Goal: Entertainment & Leisure: Consume media (video, audio)

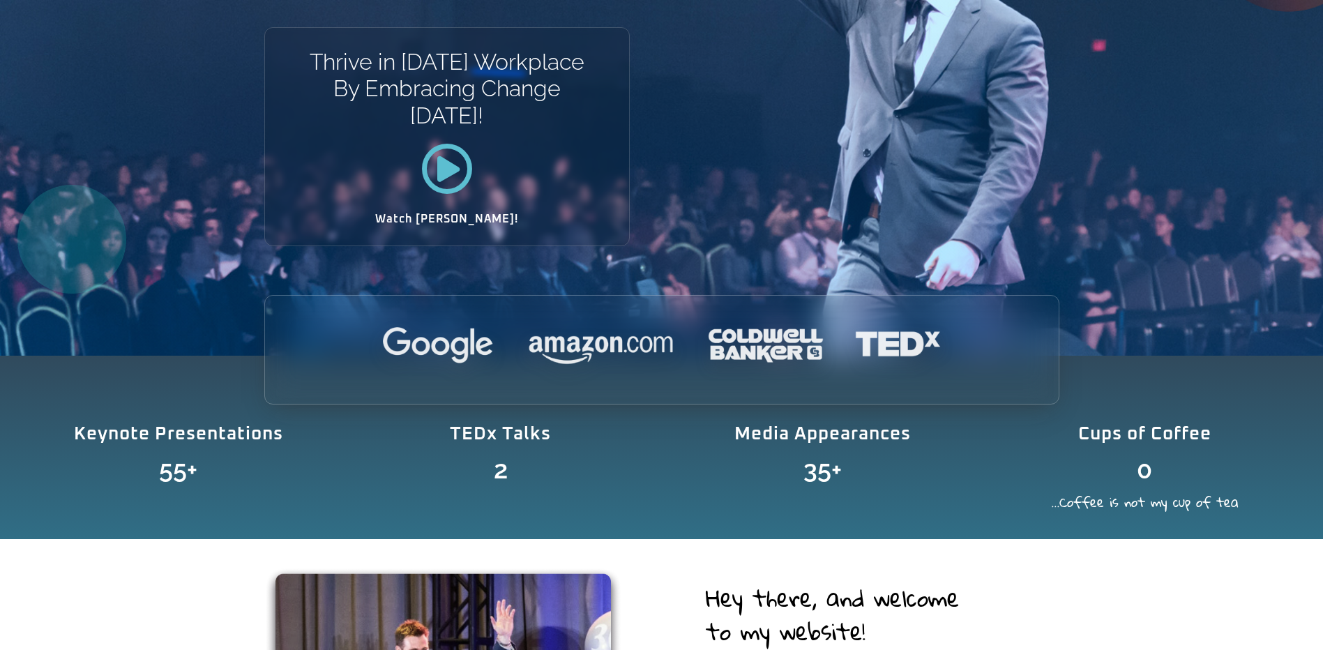
scroll to position [279, 0]
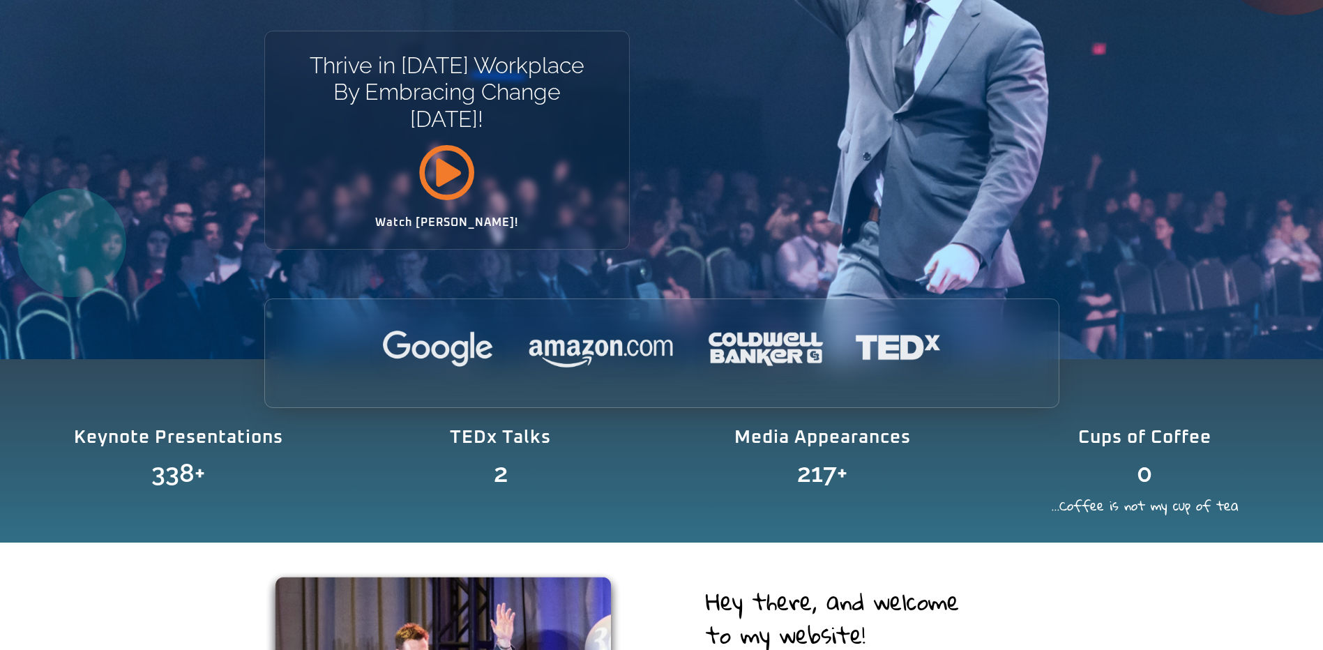
click at [447, 177] on icon at bounding box center [447, 172] width 57 height 57
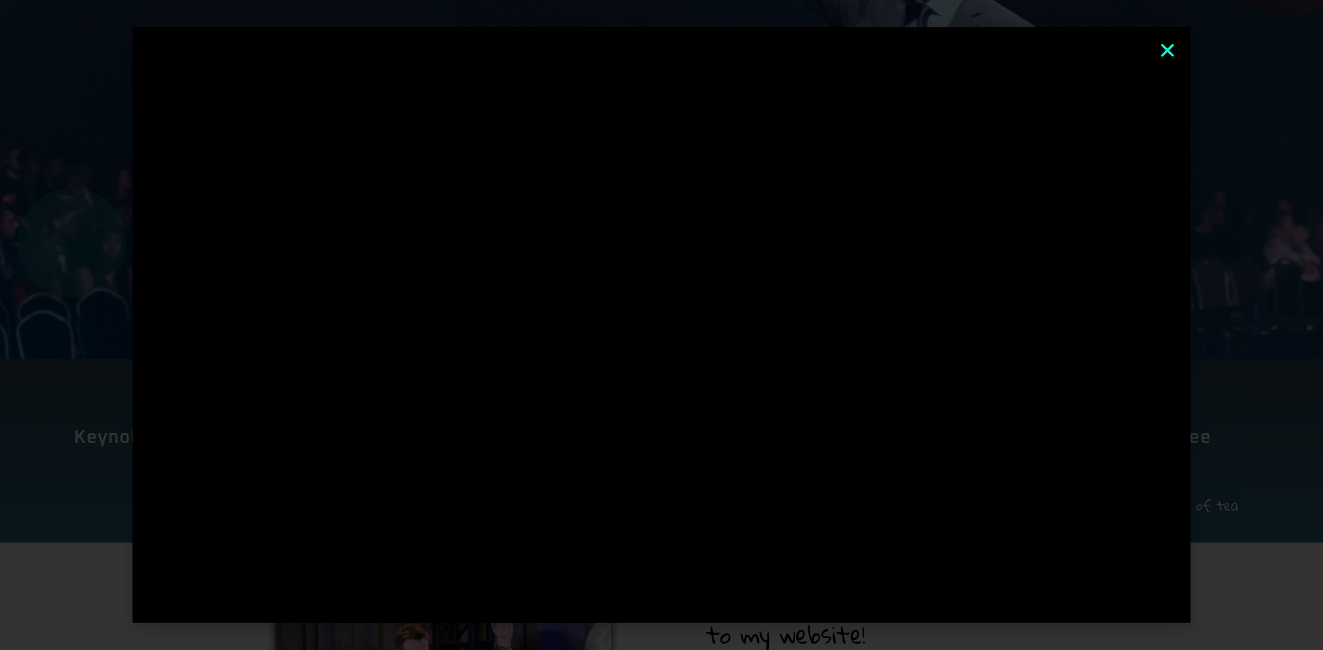
click at [1277, 313] on div at bounding box center [661, 325] width 1323 height 650
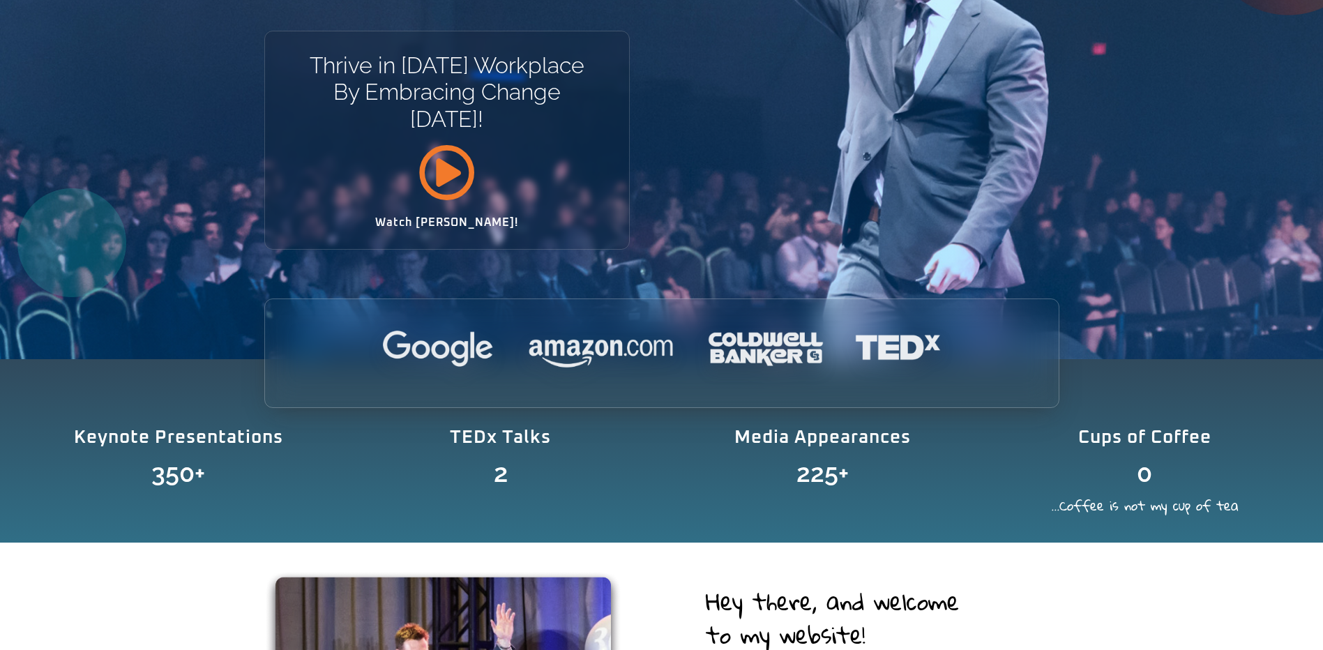
click at [446, 165] on icon at bounding box center [447, 172] width 57 height 57
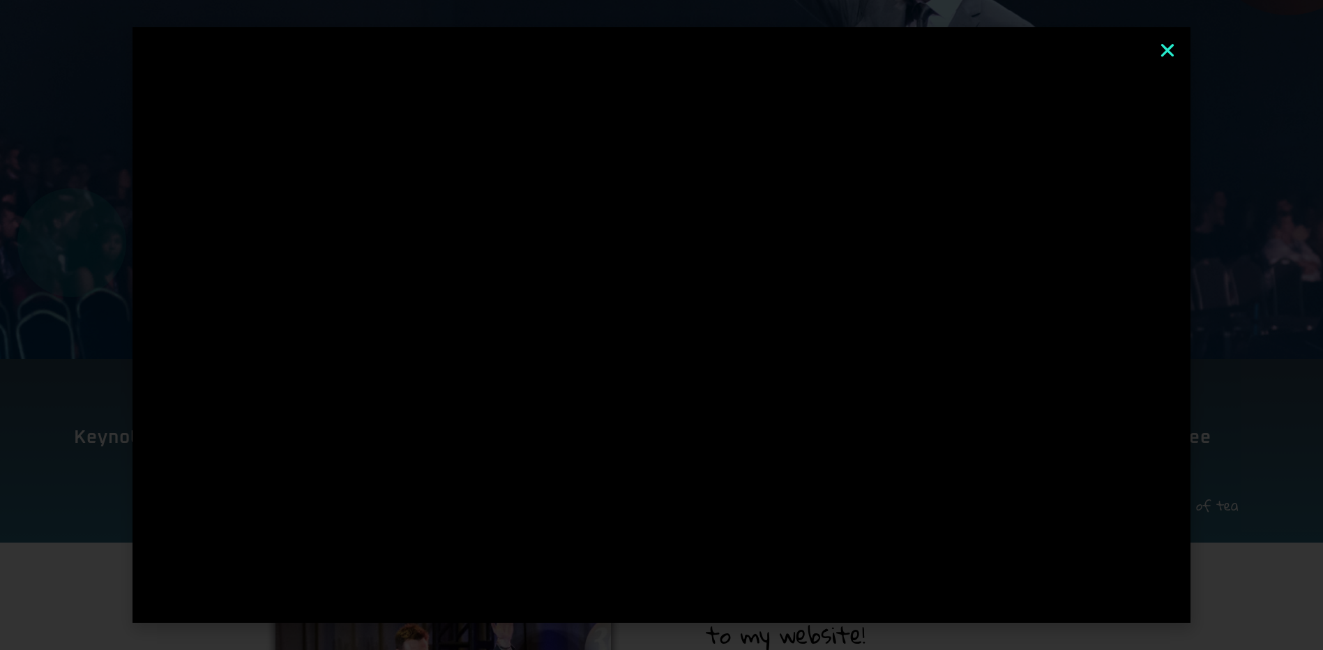
click at [1171, 45] on icon "Close" at bounding box center [1168, 50] width 18 height 18
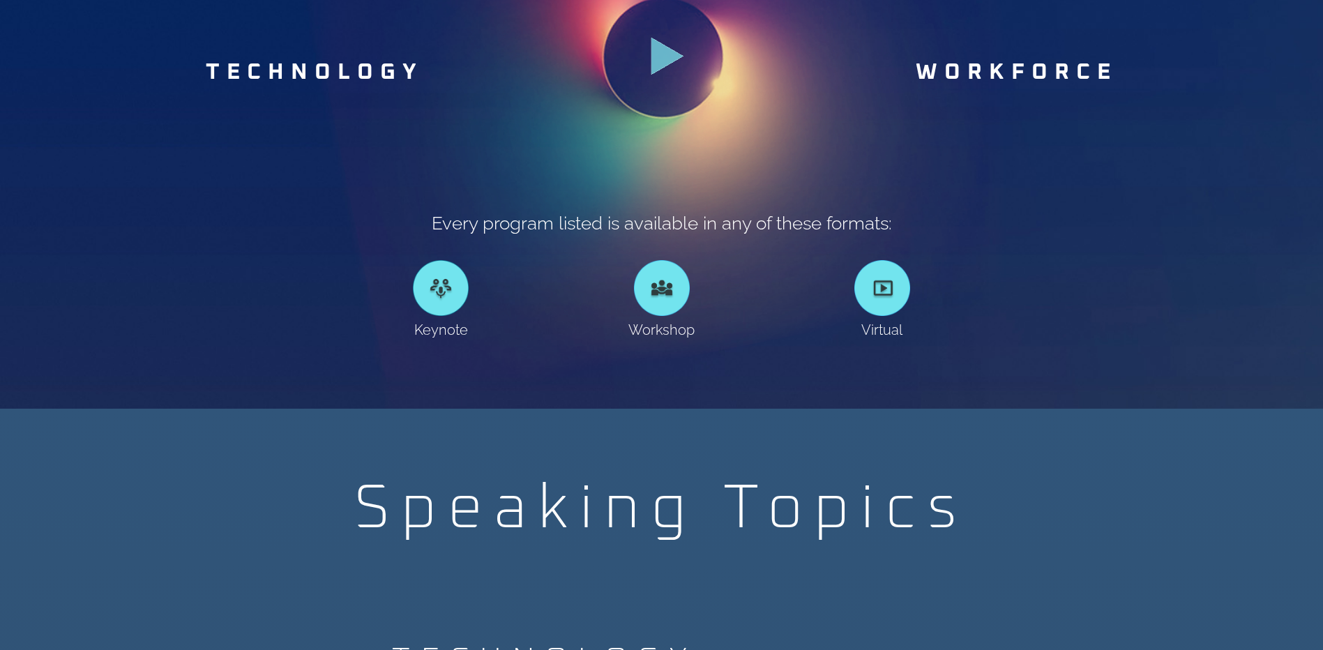
scroll to position [907, 0]
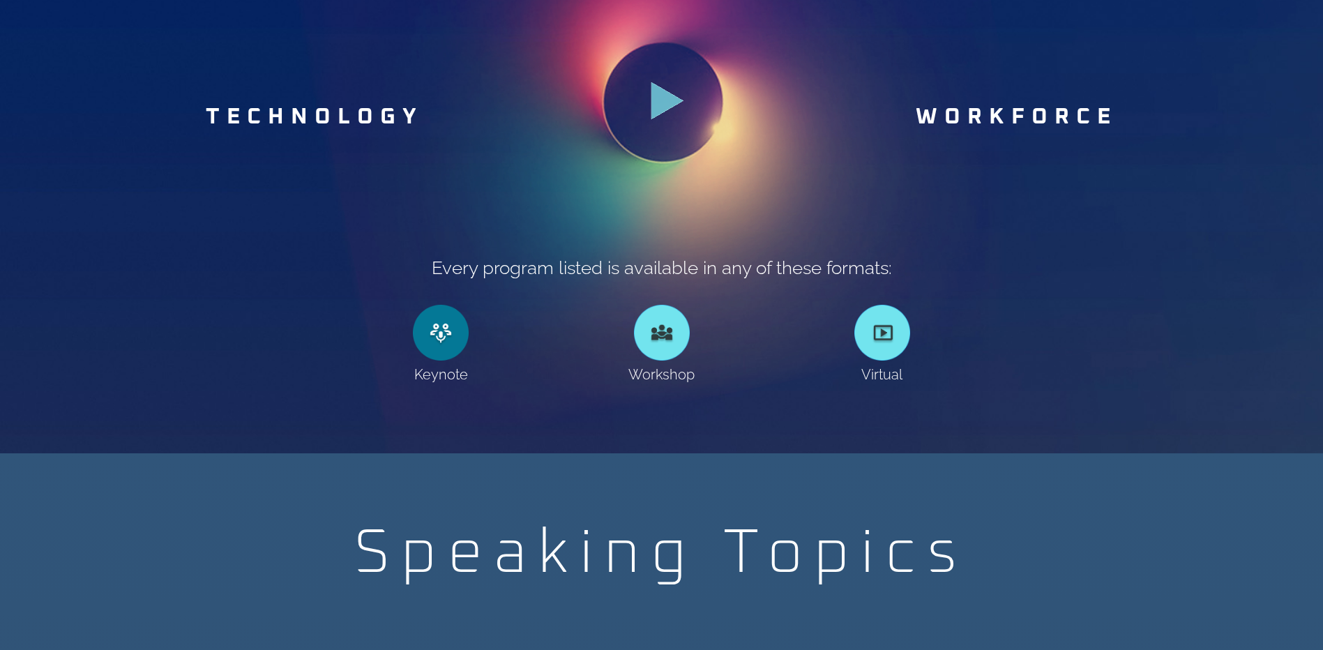
click at [449, 337] on link at bounding box center [441, 333] width 56 height 56
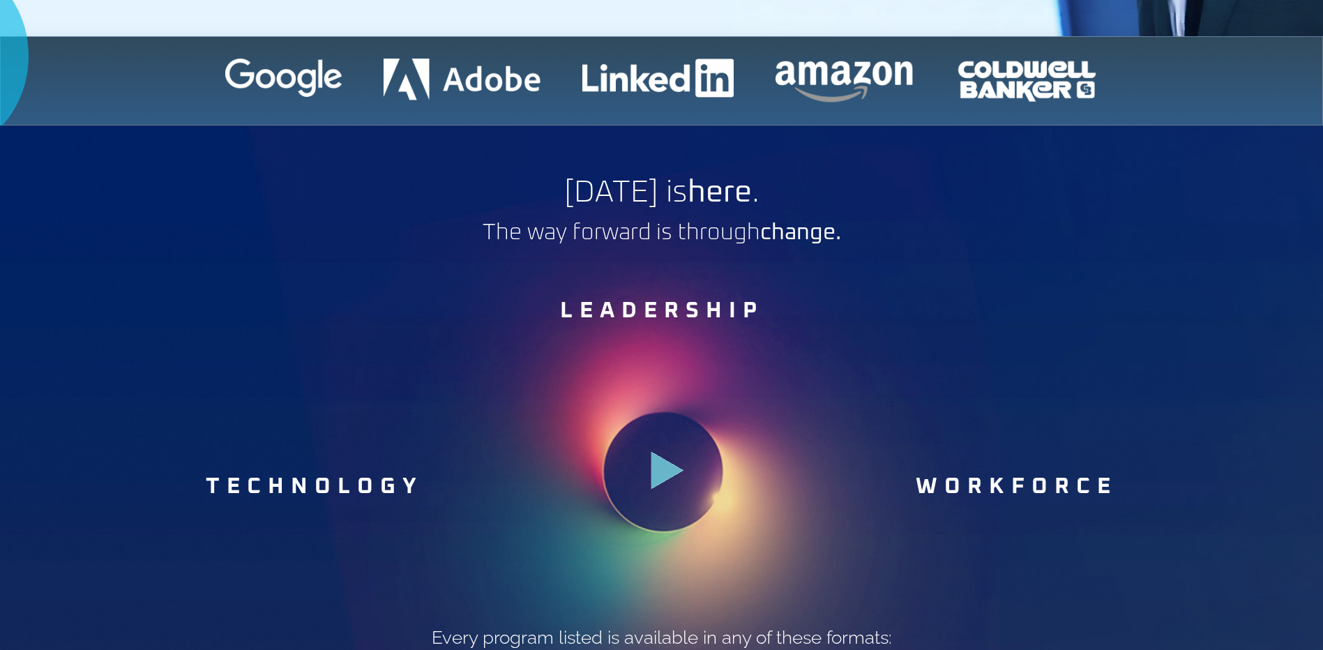
scroll to position [767, 0]
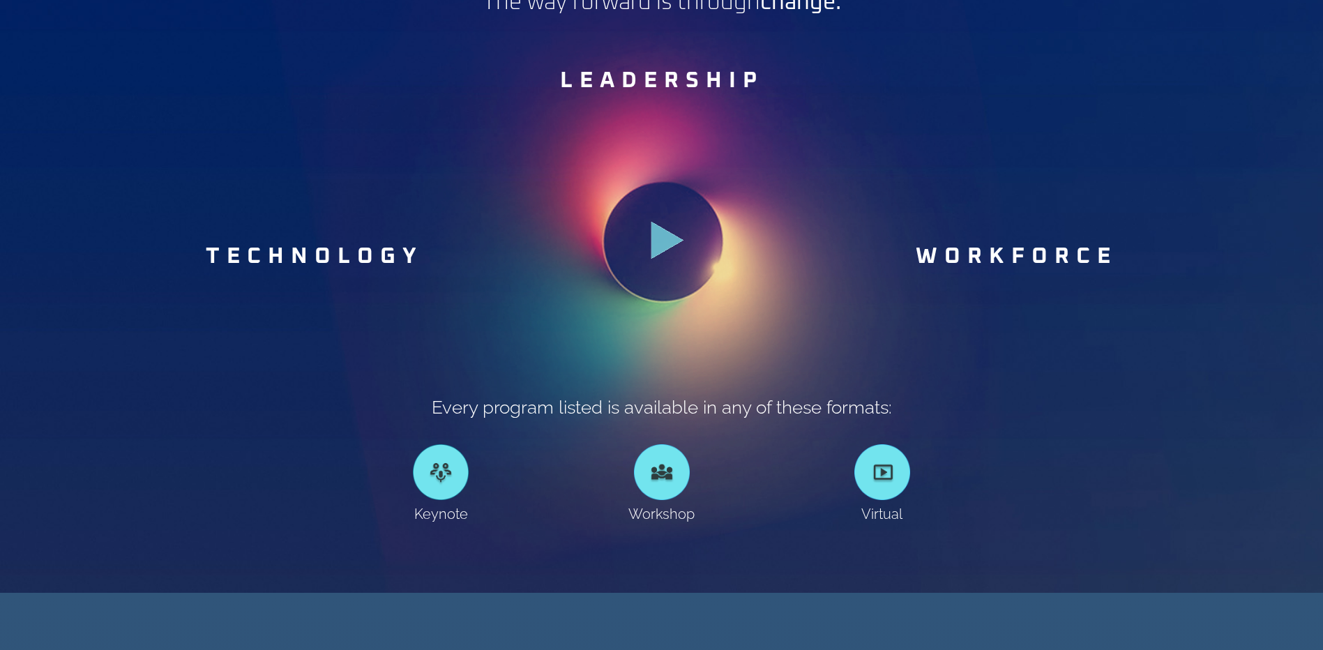
click at [657, 241] on icon at bounding box center [668, 240] width 33 height 38
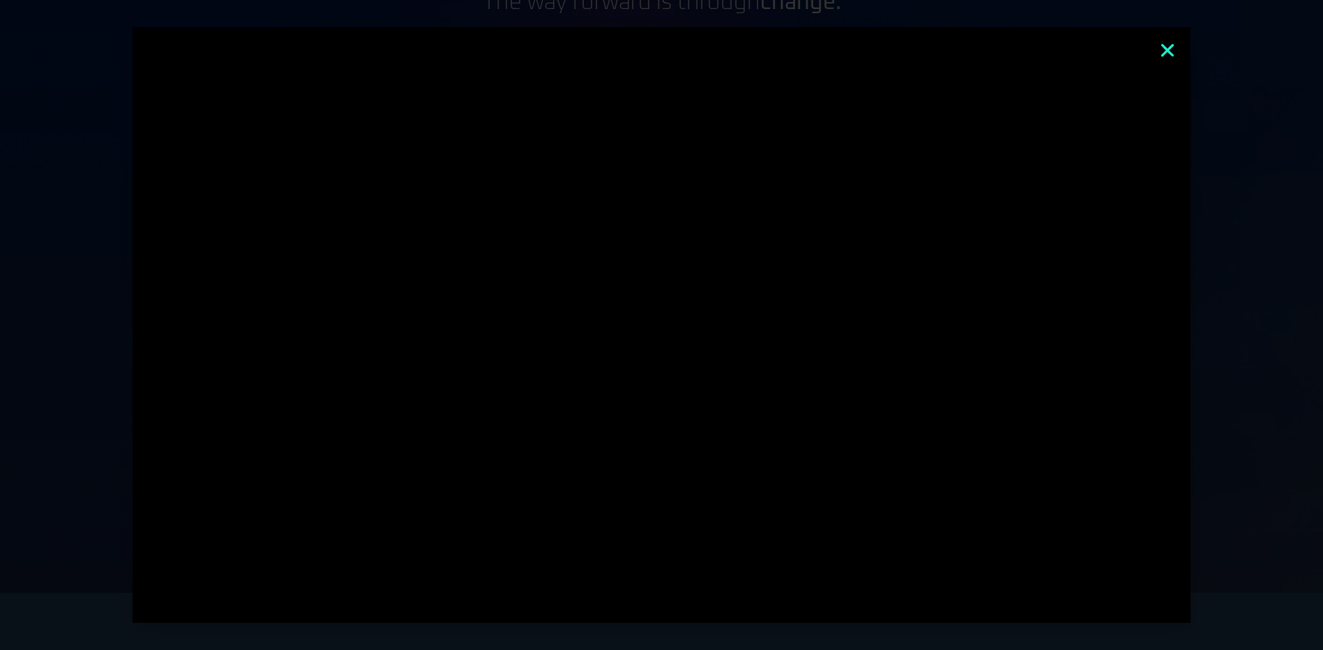
click at [1170, 49] on icon "Close" at bounding box center [1168, 50] width 18 height 18
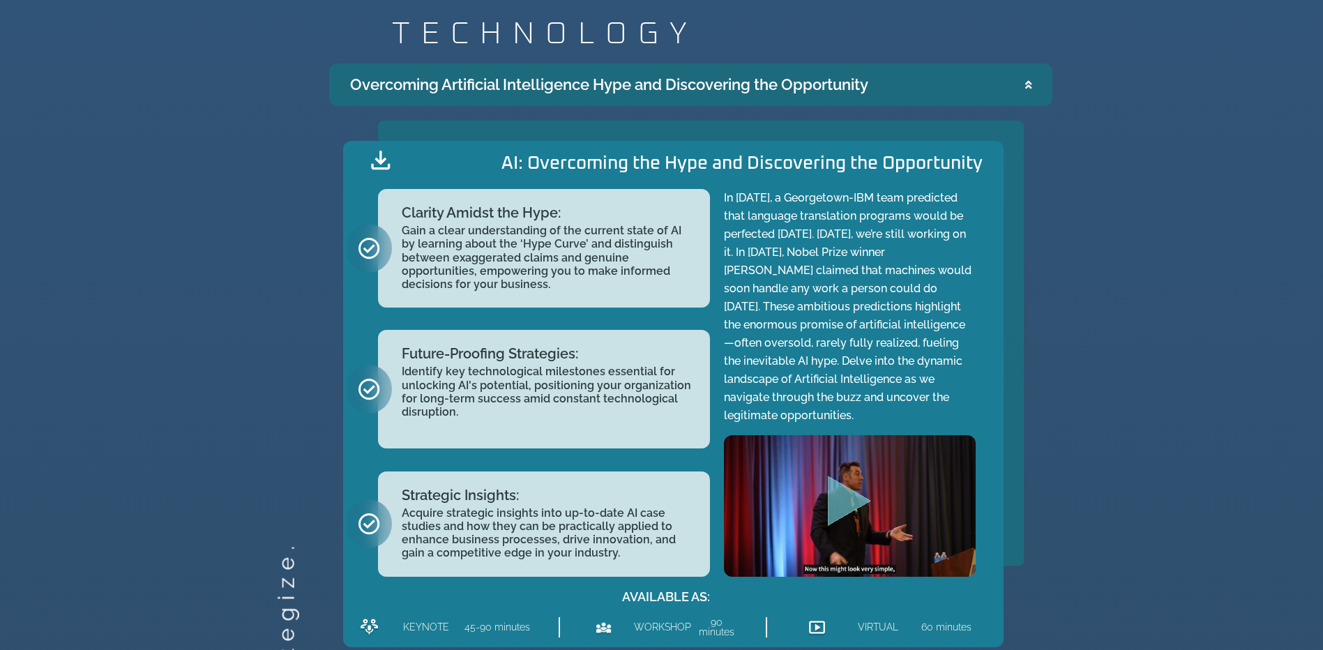
scroll to position [1604, 0]
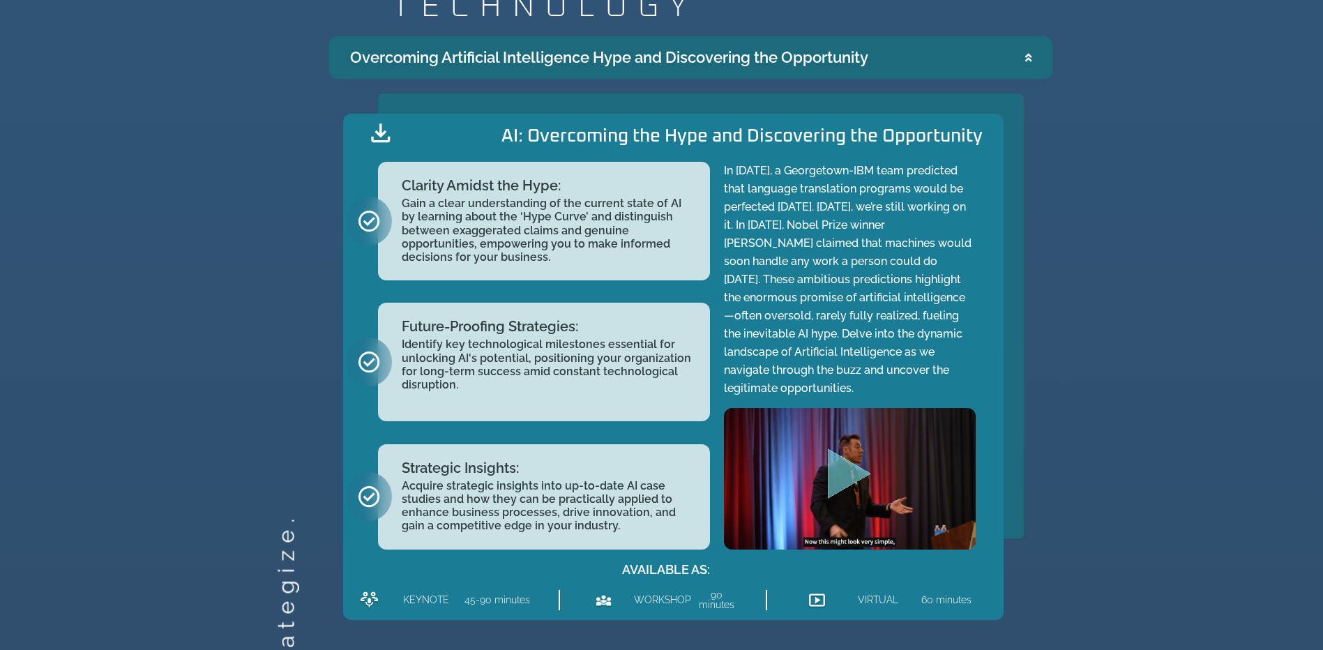
drag, startPoint x: 968, startPoint y: 463, endPoint x: 894, endPoint y: 542, distance: 109.1
drag, startPoint x: 894, startPoint y: 542, endPoint x: 839, endPoint y: 476, distance: 86.2
click at [839, 476] on icon "Play Video" at bounding box center [849, 474] width 43 height 50
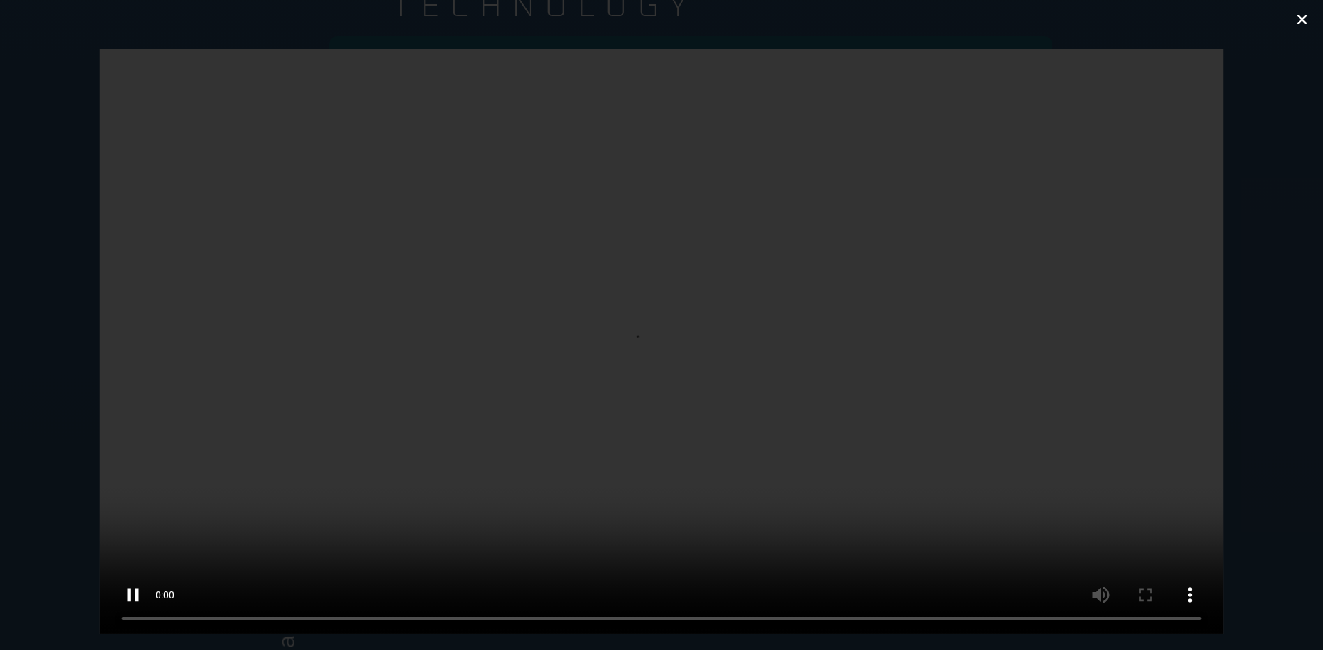
click at [1302, 16] on icon "Close (Esc)" at bounding box center [1302, 20] width 14 height 14
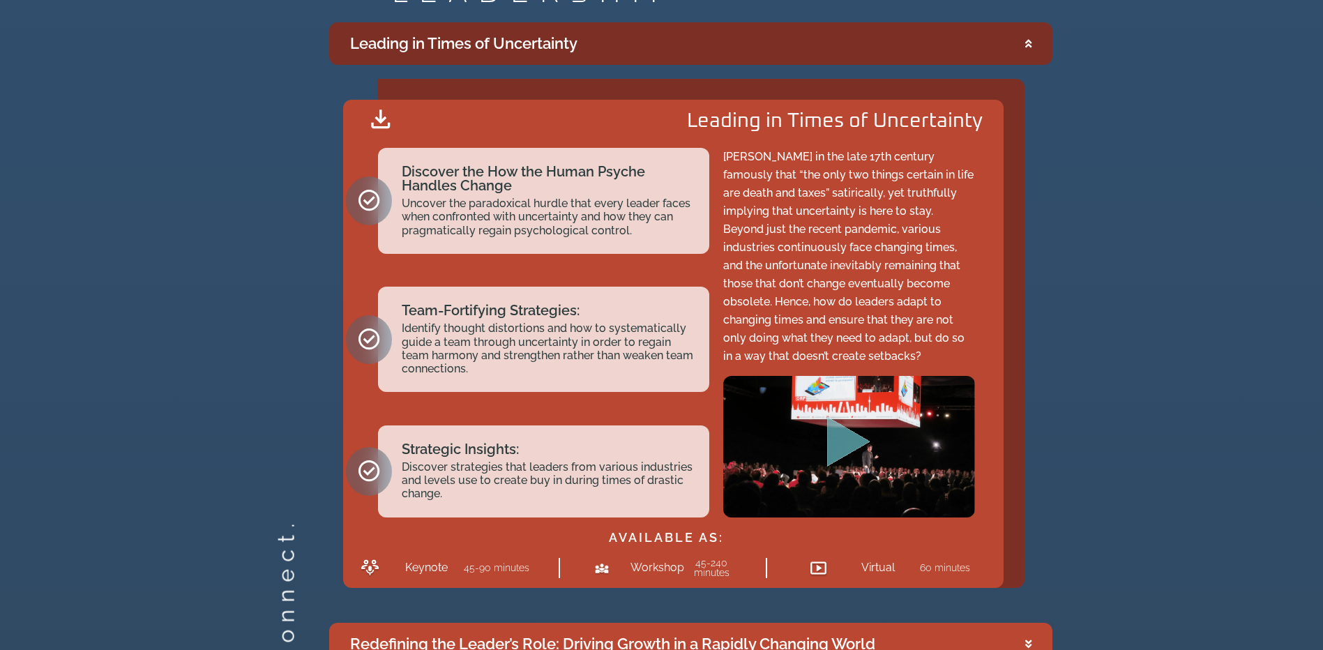
scroll to position [2442, 0]
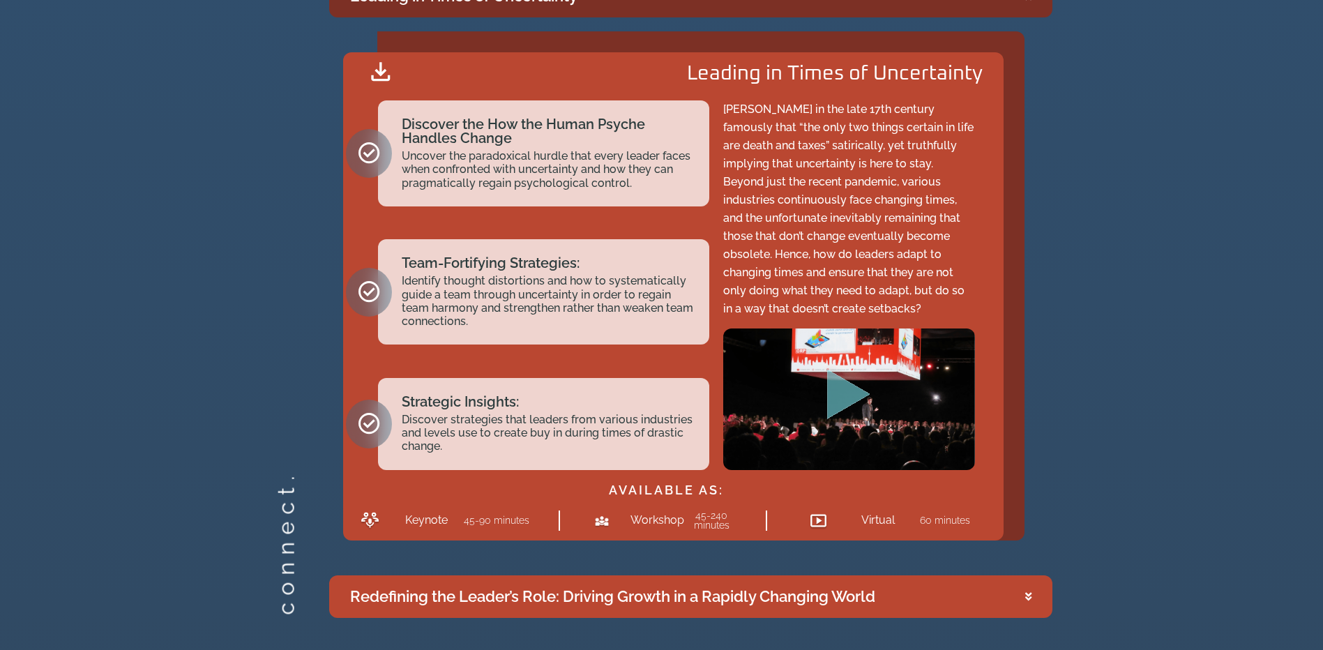
click at [835, 395] on icon "Play Video" at bounding box center [848, 394] width 43 height 50
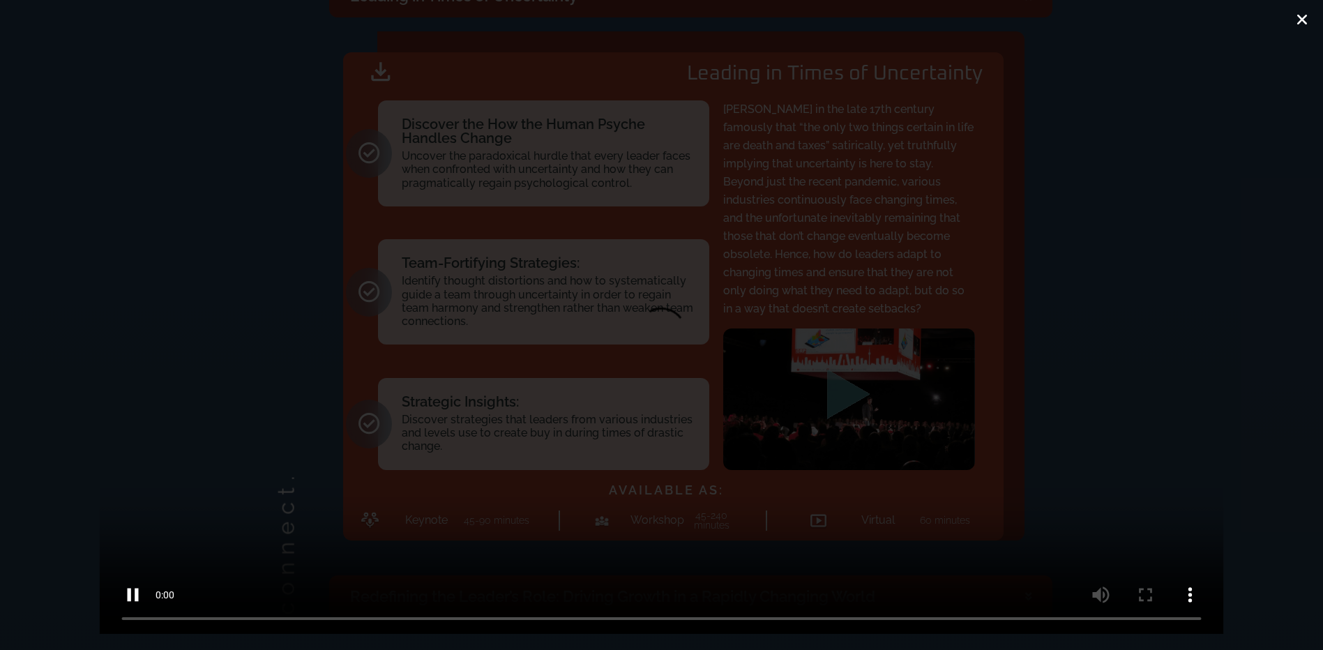
click at [1298, 19] on icon "Close (Esc)" at bounding box center [1302, 20] width 14 height 14
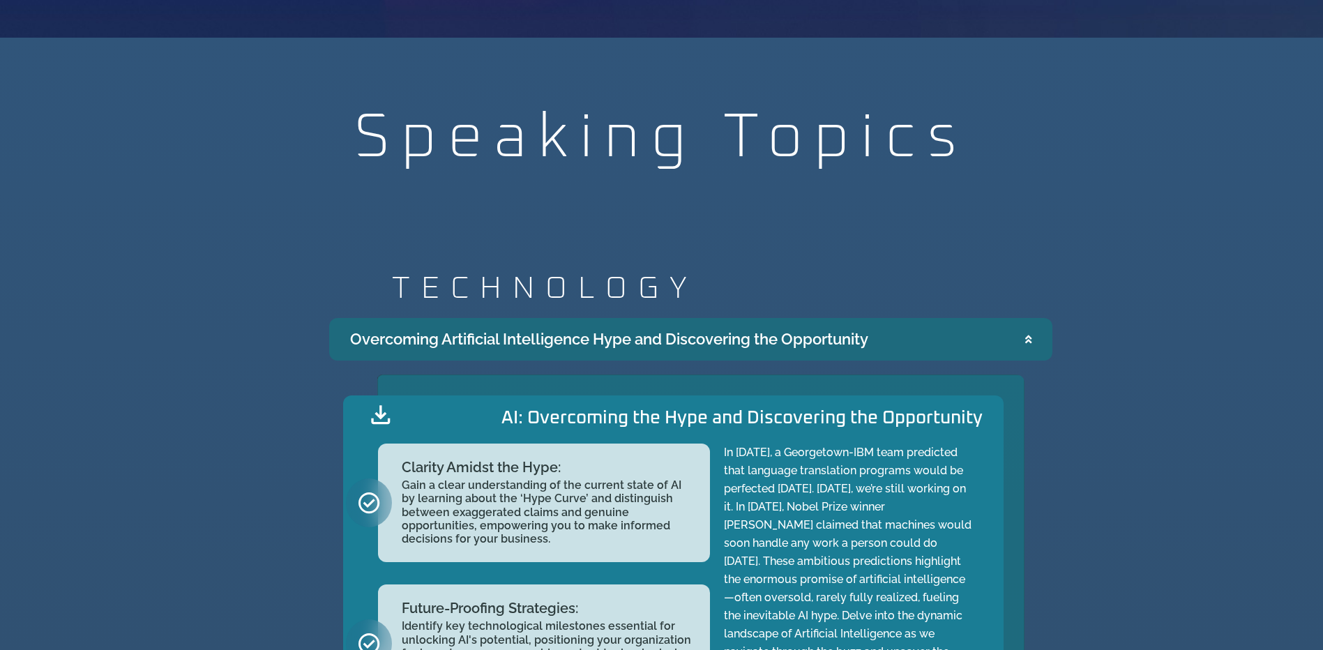
scroll to position [1309, 0]
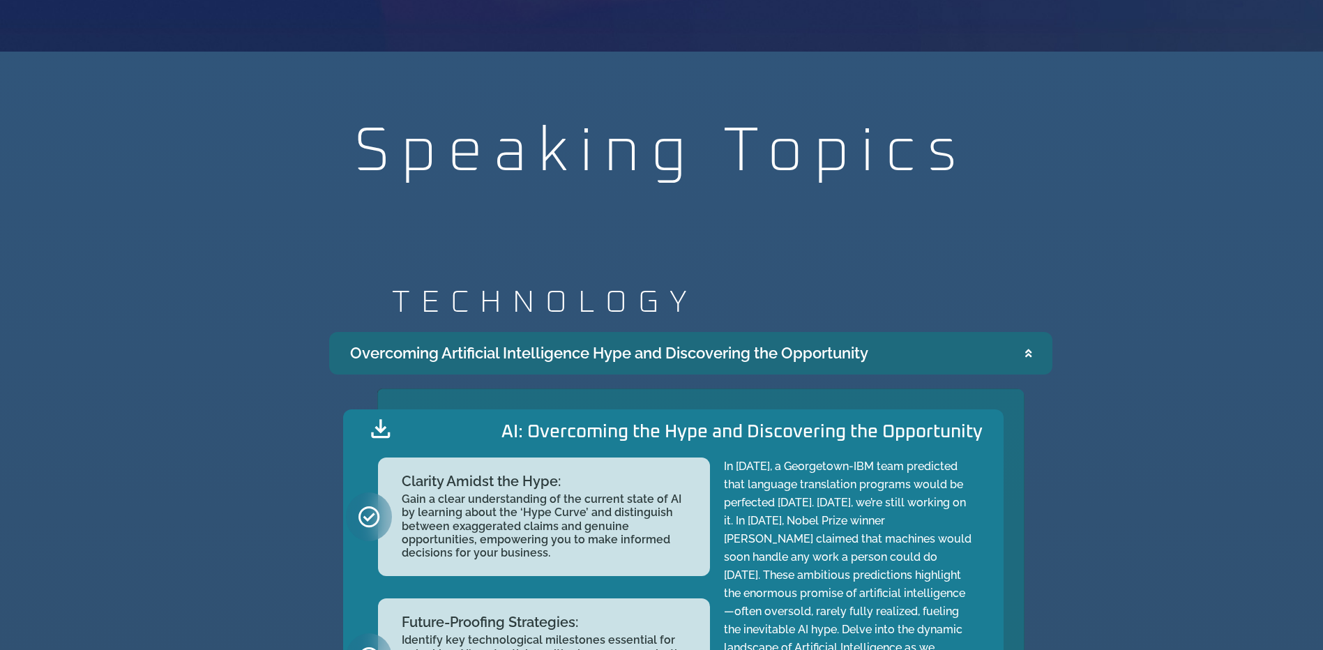
click at [1028, 352] on icon "Accordion. Open links with Enter or Space, close with Escape, and navigate with…" at bounding box center [1028, 353] width 6 height 10
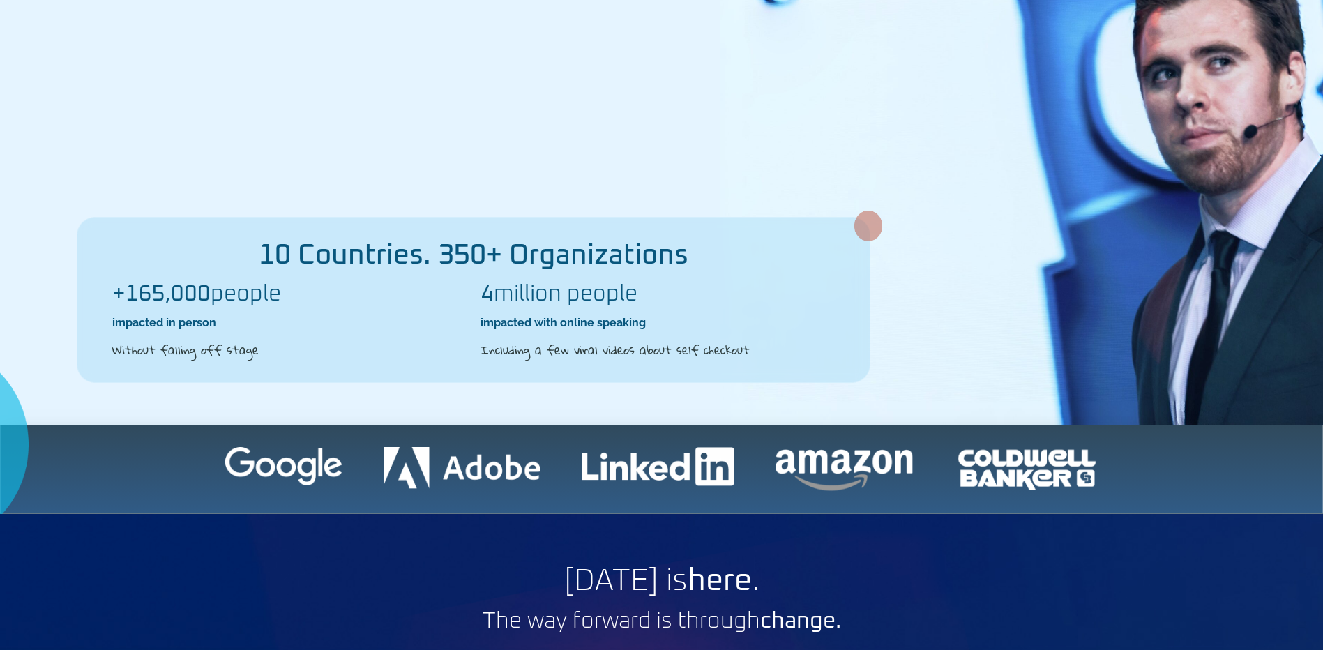
scroll to position [0, 0]
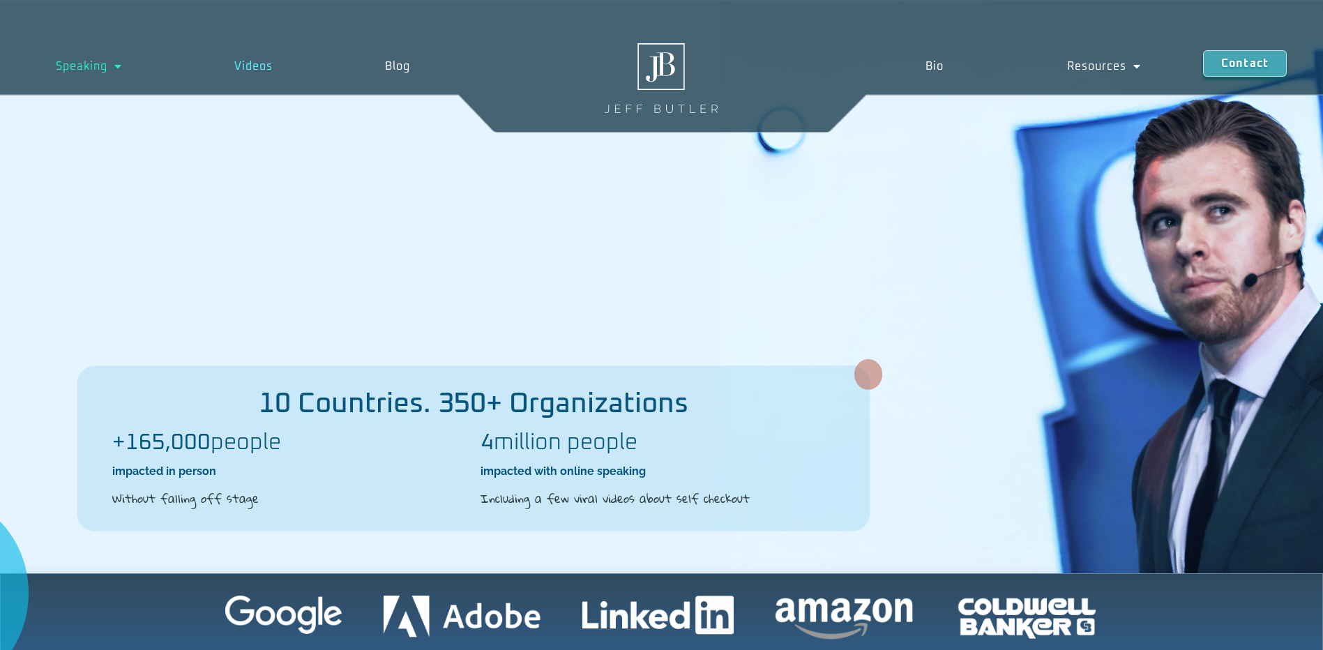
click at [257, 66] on link "Videos" at bounding box center [254, 66] width 151 height 32
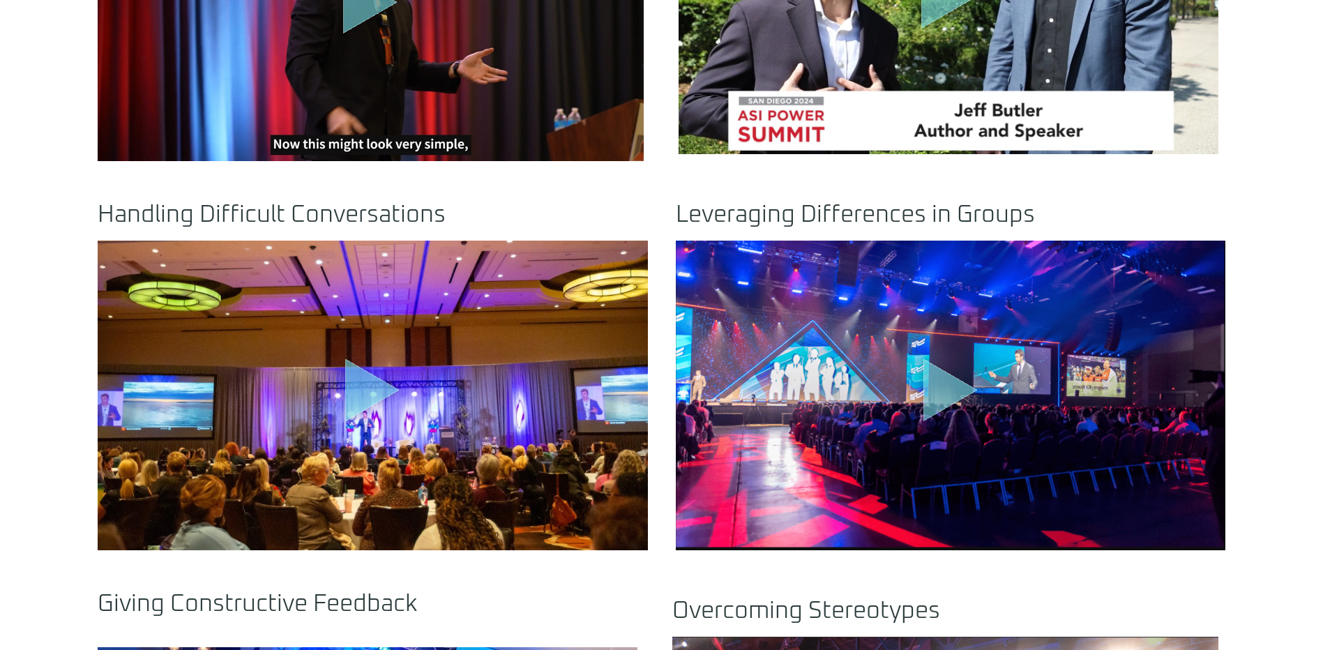
scroll to position [907, 0]
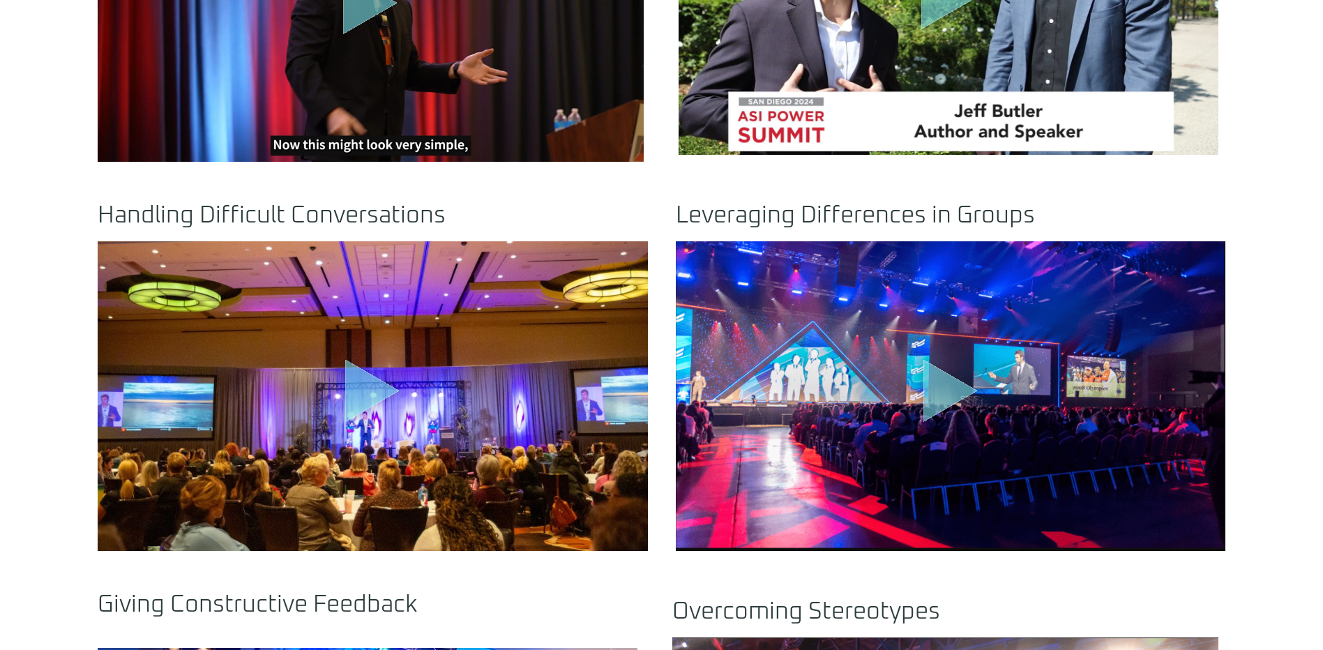
click at [368, 394] on icon "Play Video" at bounding box center [372, 390] width 54 height 63
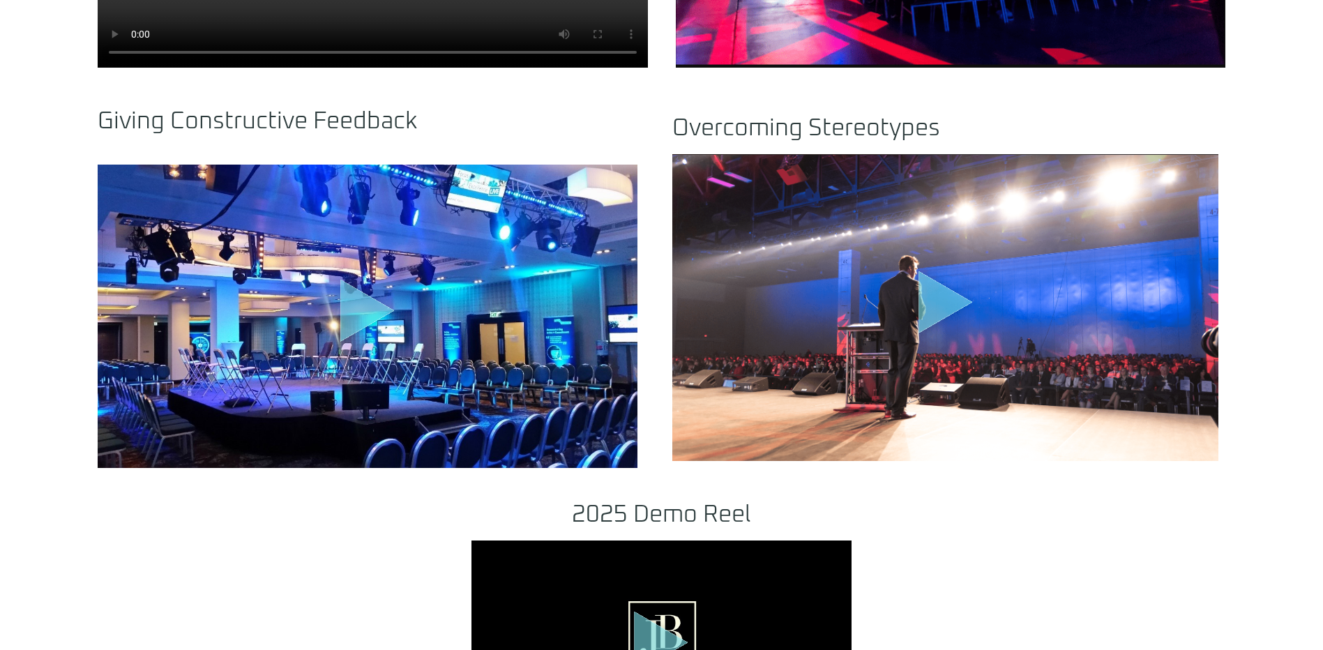
scroll to position [1395, 0]
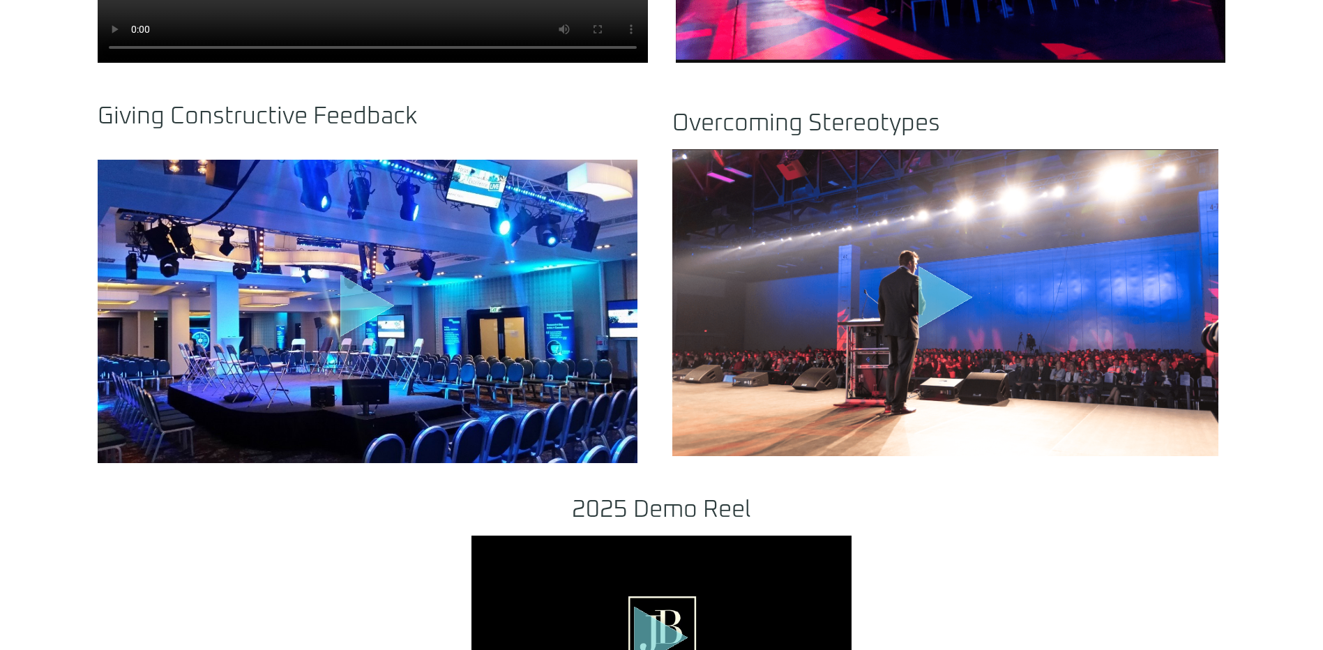
click at [360, 308] on icon "Play Video" at bounding box center [367, 306] width 54 height 63
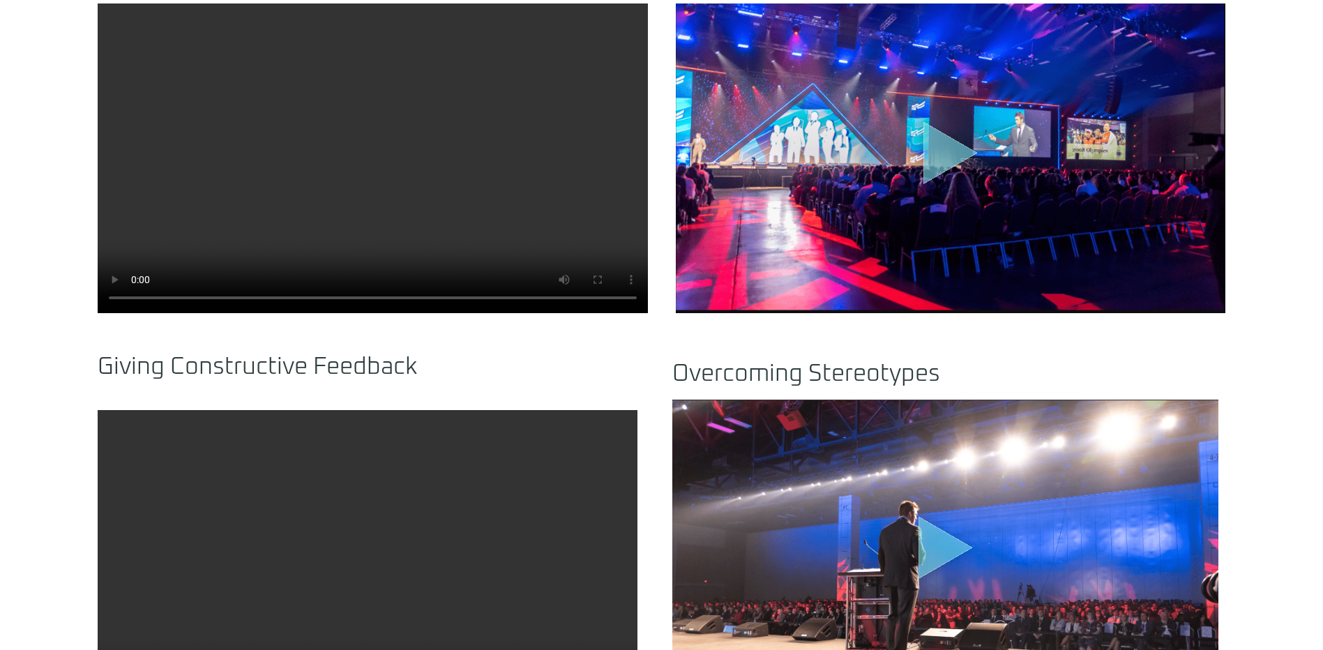
scroll to position [1116, 0]
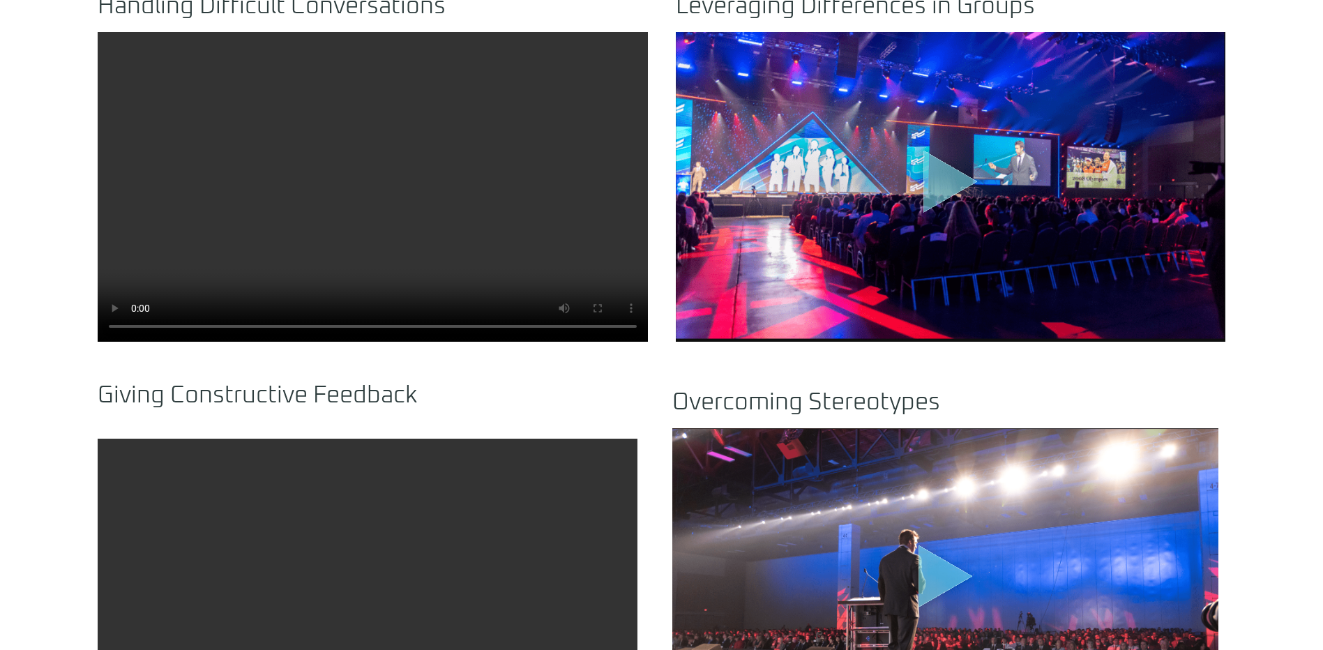
click at [386, 181] on video at bounding box center [373, 187] width 550 height 310
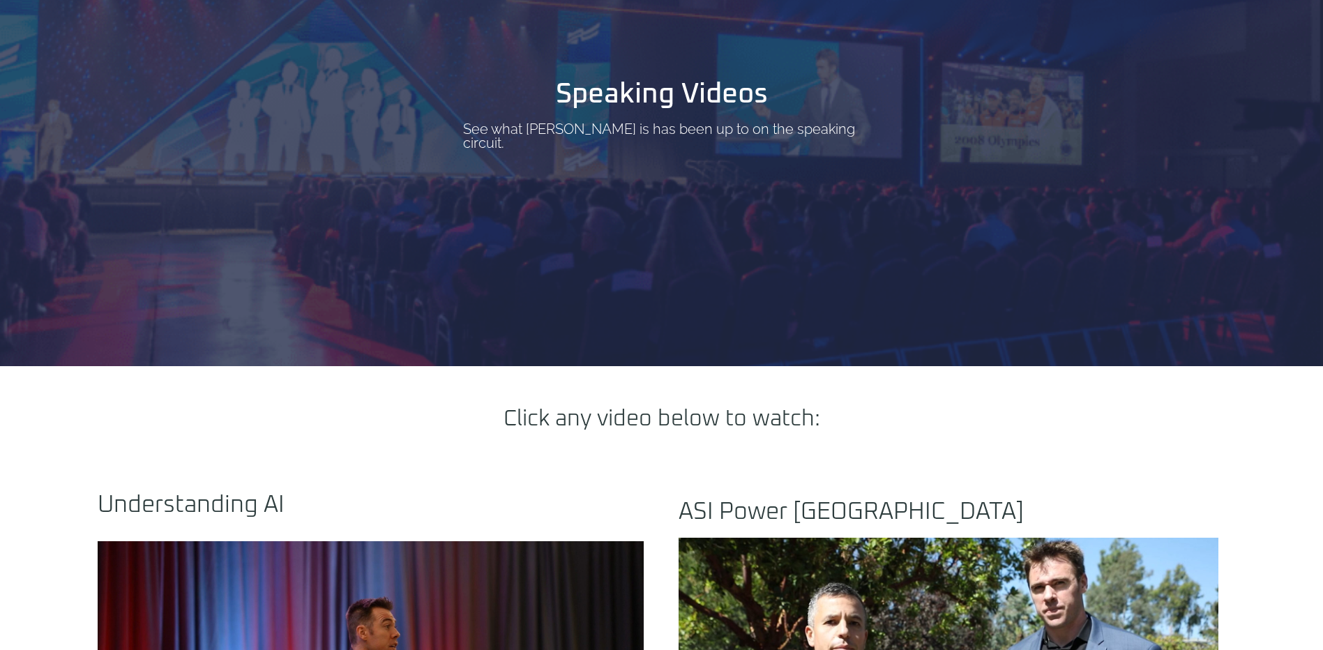
scroll to position [0, 0]
